Goal: Task Accomplishment & Management: Manage account settings

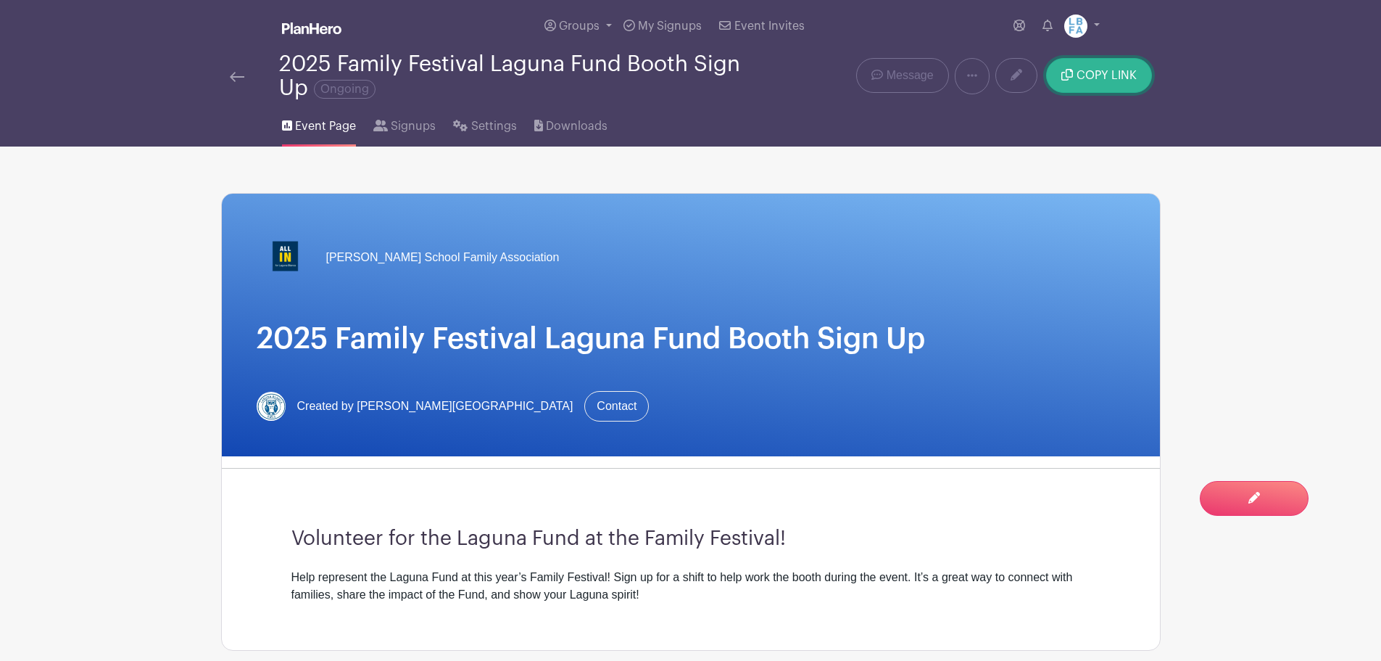
click at [1121, 75] on span "COPY LINK" at bounding box center [1107, 76] width 60 height 12
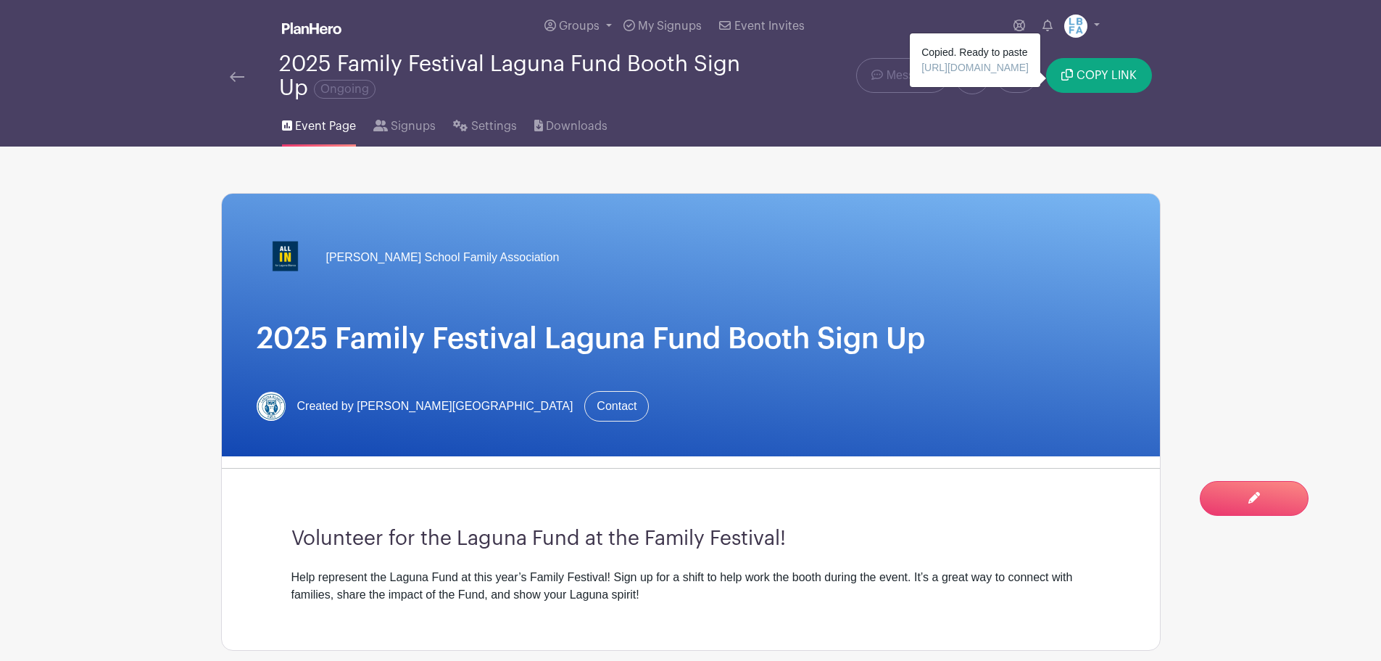
click at [985, 75] on link at bounding box center [972, 76] width 35 height 36
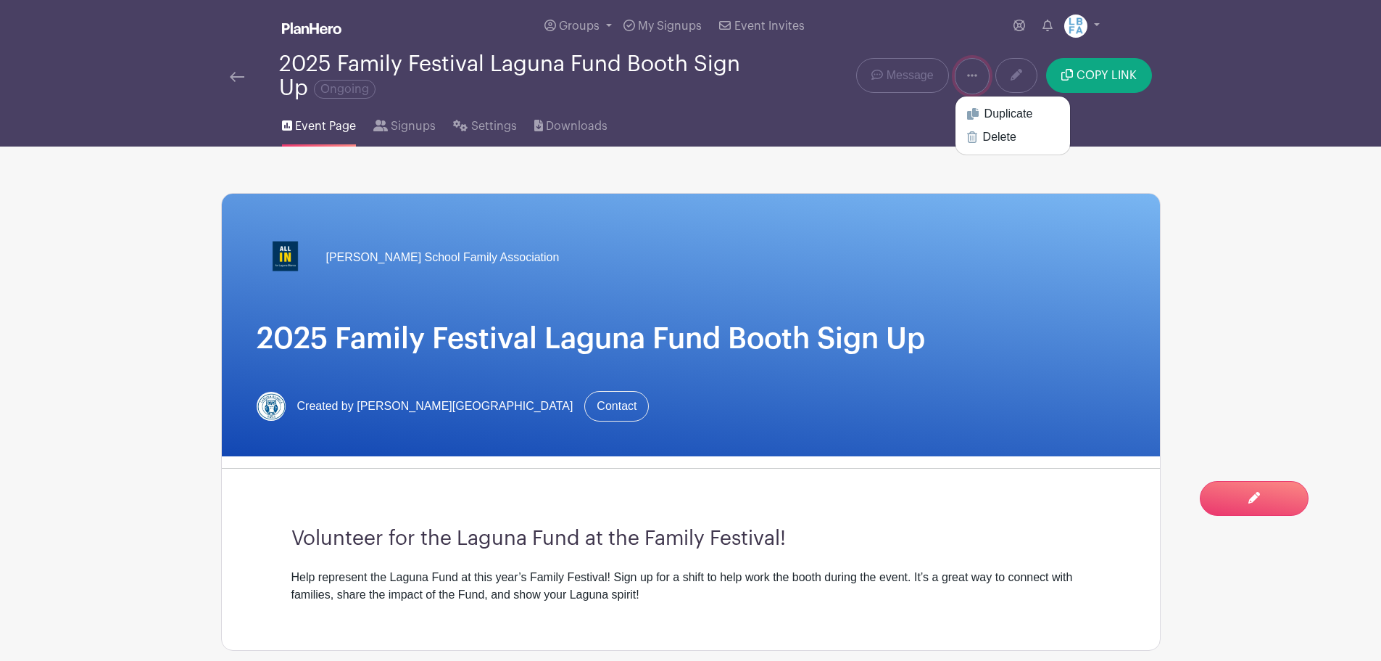
click at [985, 75] on link at bounding box center [972, 76] width 35 height 36
click at [499, 125] on span "Settings" at bounding box center [494, 125] width 46 height 17
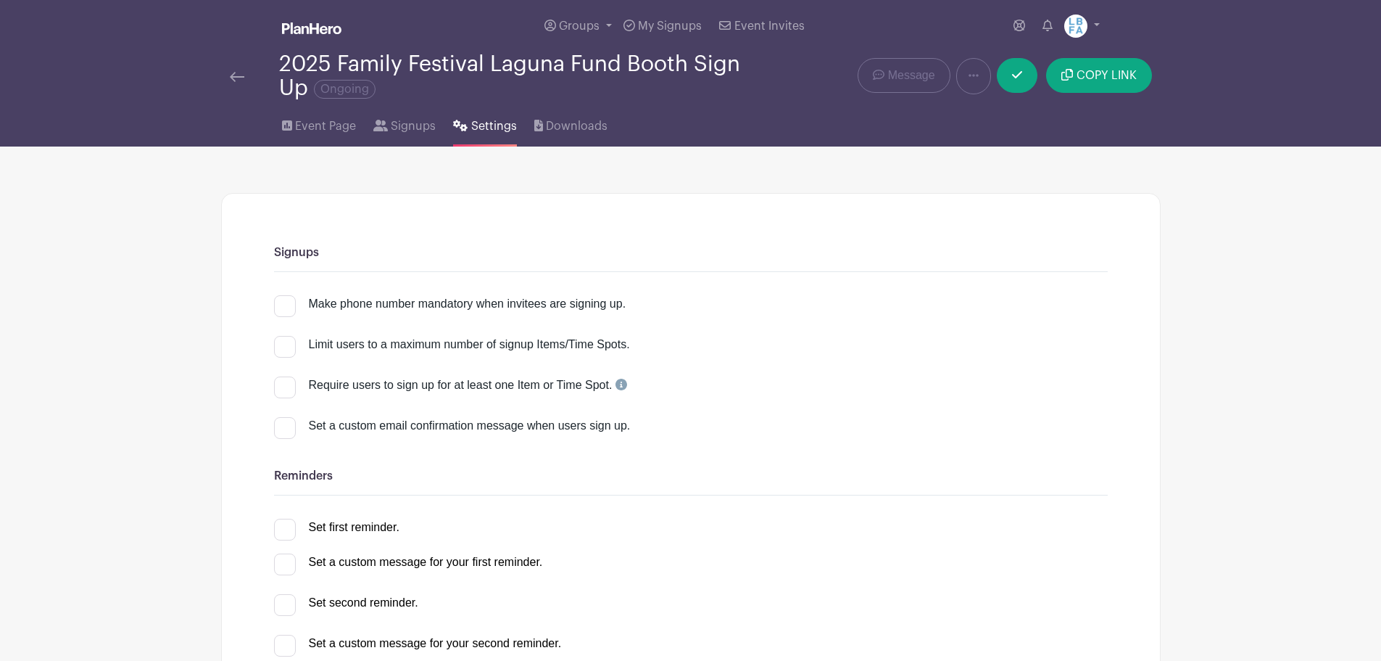
click at [243, 78] on img at bounding box center [237, 77] width 15 height 10
